Goal: Task Accomplishment & Management: Manage account settings

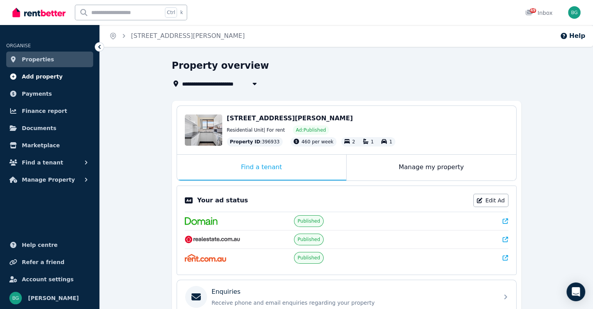
click at [53, 78] on span "Add property" at bounding box center [42, 76] width 41 height 9
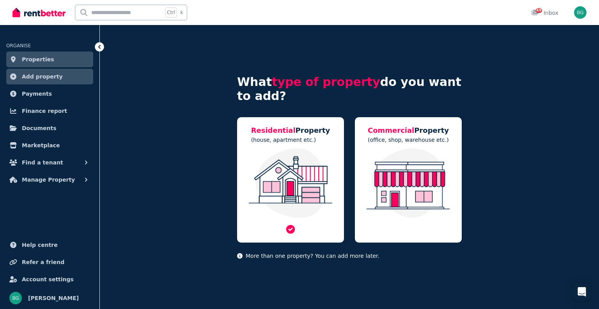
click at [317, 174] on img at bounding box center [290, 182] width 91 height 69
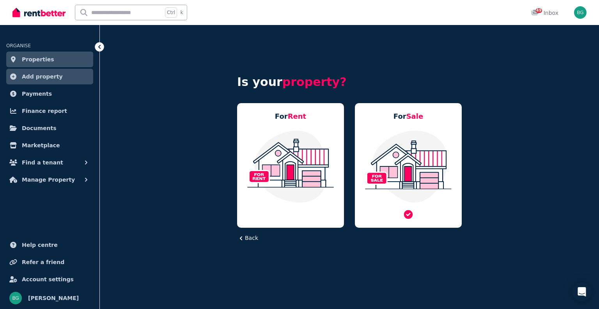
click at [404, 146] on img at bounding box center [408, 165] width 91 height 73
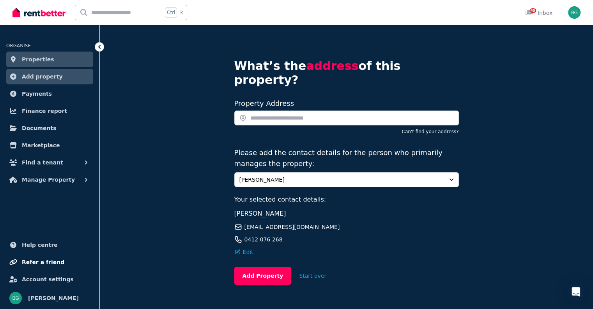
scroll to position [21, 0]
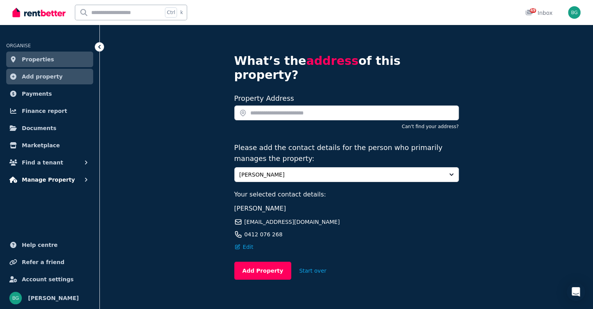
click at [85, 180] on icon "button" at bounding box center [86, 180] width 8 height 8
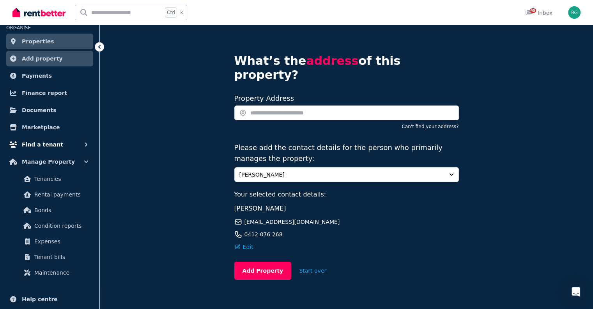
scroll to position [0, 0]
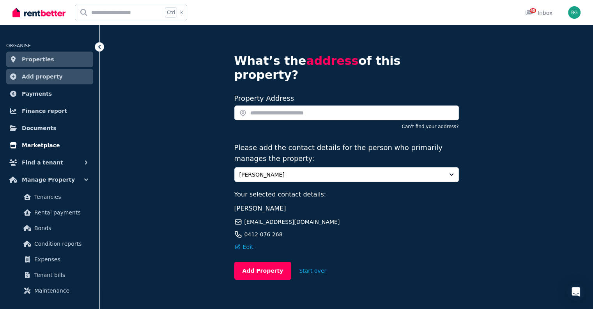
click at [47, 148] on span "Marketplace" at bounding box center [41, 144] width 38 height 9
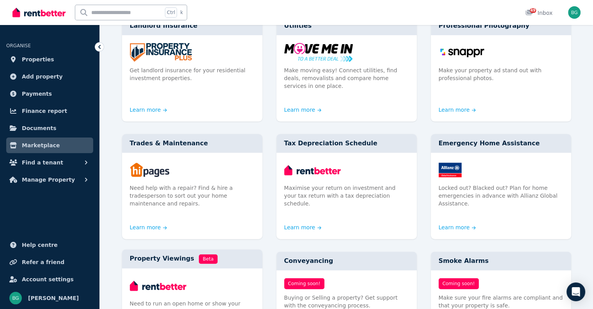
scroll to position [312, 0]
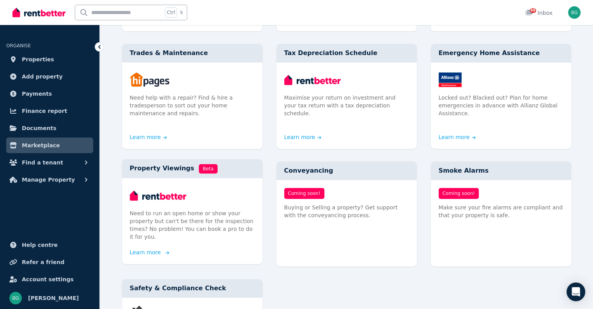
click at [180, 182] on div "Need to run an open home or show your property but can't be there for the inspe…" at bounding box center [192, 217] width 140 height 78
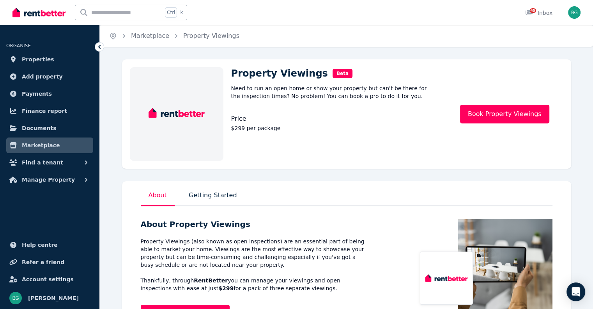
click at [46, 12] on img at bounding box center [38, 13] width 53 height 12
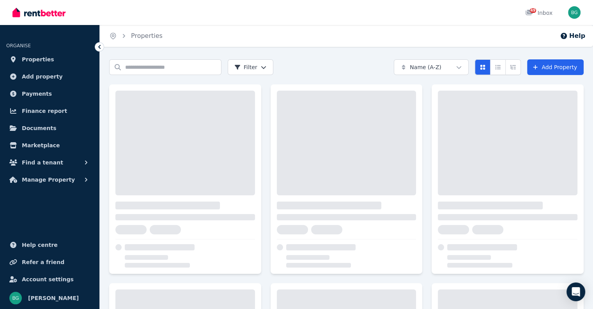
click at [580, 17] on div "Open user menu" at bounding box center [574, 12] width 12 height 12
click at [578, 13] on img "button" at bounding box center [574, 12] width 12 height 12
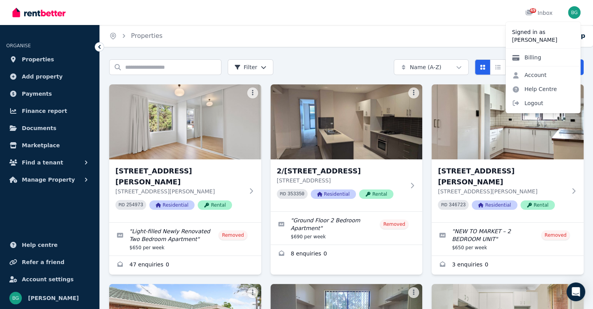
click at [541, 57] on link "Billing" at bounding box center [527, 57] width 42 height 14
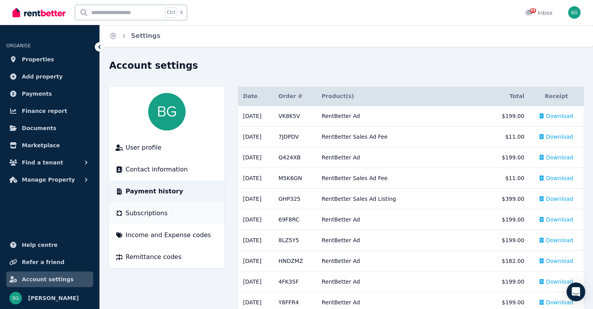
click at [150, 217] on span "Subscriptions" at bounding box center [147, 212] width 42 height 9
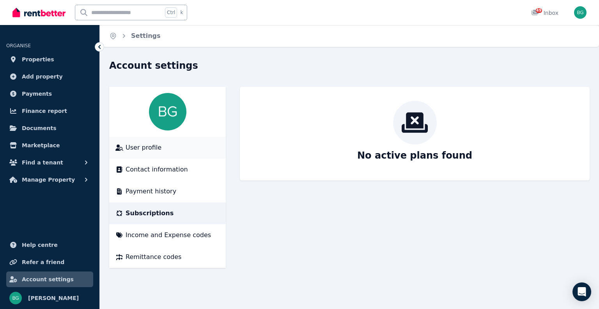
click at [172, 155] on li "User profile" at bounding box center [167, 148] width 117 height 22
